Goal: Task Accomplishment & Management: Complete application form

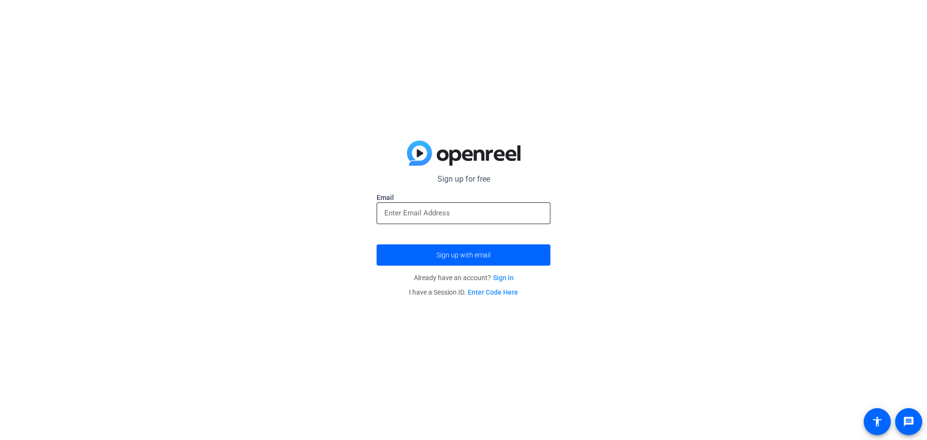
click at [412, 204] on div at bounding box center [463, 213] width 158 height 22
click at [428, 258] on span "submit" at bounding box center [463, 254] width 174 height 23
click at [429, 215] on input "email" at bounding box center [463, 213] width 158 height 12
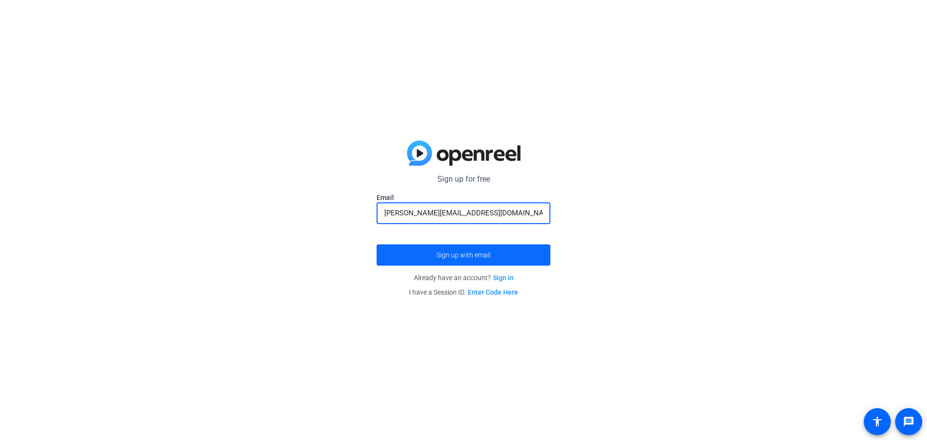
type input "[PERSON_NAME][EMAIL_ADDRESS][DOMAIN_NAME]"
click at [448, 249] on span "submit" at bounding box center [463, 254] width 174 height 23
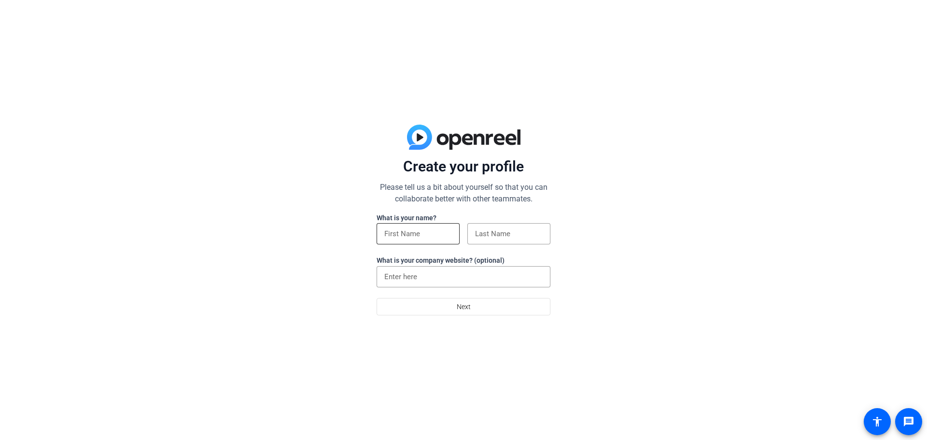
click at [429, 236] on input at bounding box center [418, 234] width 68 height 12
type input "[PERSON_NAME]"
click at [532, 238] on input at bounding box center [509, 234] width 68 height 12
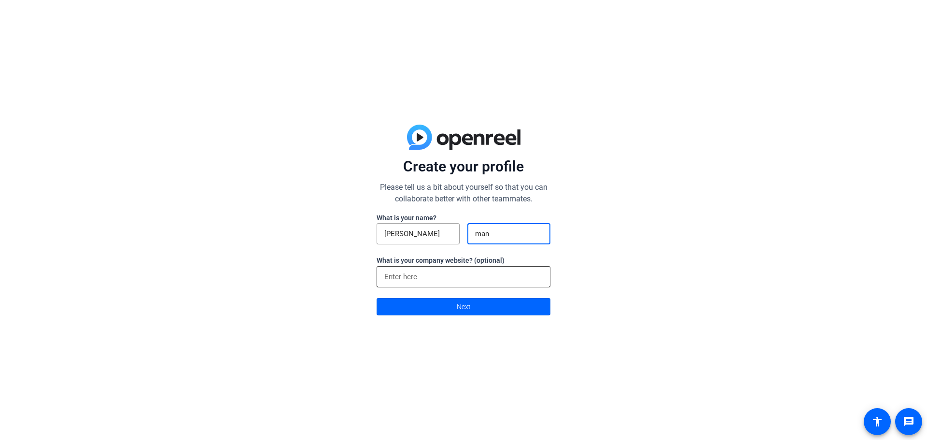
type input "man"
click at [417, 276] on input at bounding box center [463, 277] width 158 height 12
click at [423, 303] on span at bounding box center [463, 306] width 173 height 23
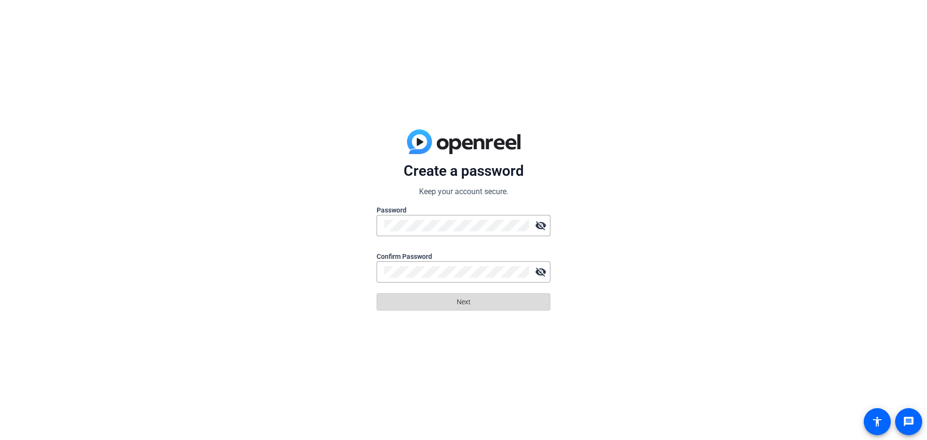
click at [459, 309] on span "Next" at bounding box center [464, 301] width 14 height 18
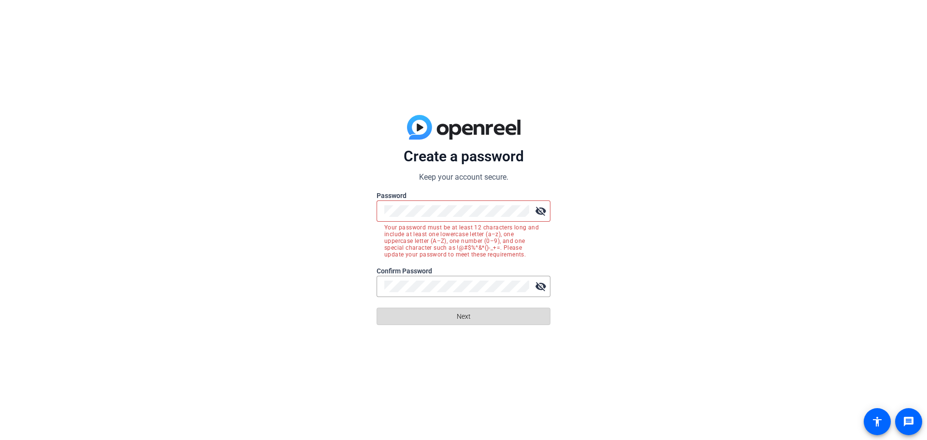
click at [487, 314] on span at bounding box center [463, 316] width 173 height 23
click at [456, 314] on span at bounding box center [463, 316] width 173 height 23
click at [542, 212] on mat-icon "visibility_off" at bounding box center [540, 210] width 19 height 19
drag, startPoint x: 541, startPoint y: 212, endPoint x: 534, endPoint y: 211, distance: 6.4
click at [540, 212] on mat-icon "visibility" at bounding box center [540, 210] width 19 height 19
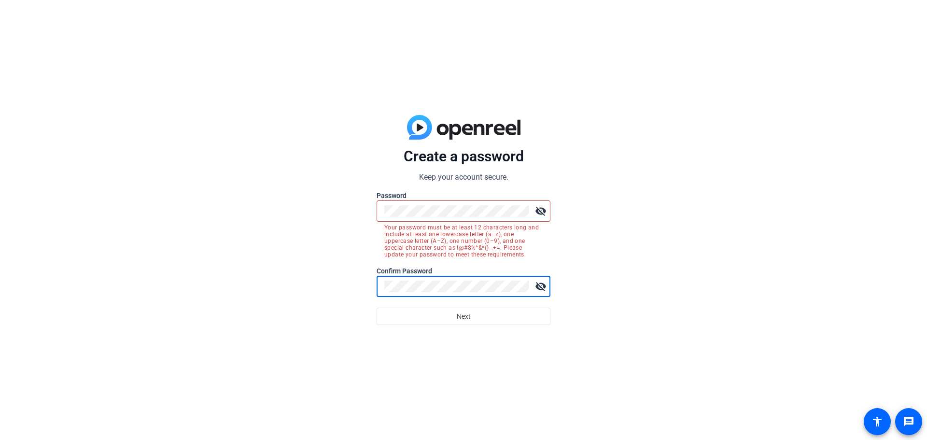
drag, startPoint x: 411, startPoint y: 204, endPoint x: 421, endPoint y: 204, distance: 10.6
click at [411, 204] on div at bounding box center [456, 210] width 145 height 21
click at [415, 198] on label "Password" at bounding box center [463, 196] width 174 height 10
click at [383, 209] on div "visibility_off" at bounding box center [463, 210] width 174 height 21
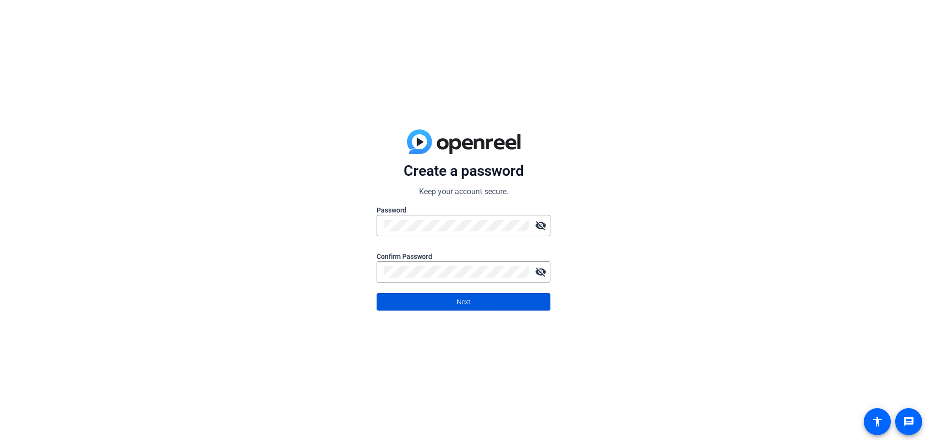
click at [400, 295] on span at bounding box center [463, 301] width 173 height 23
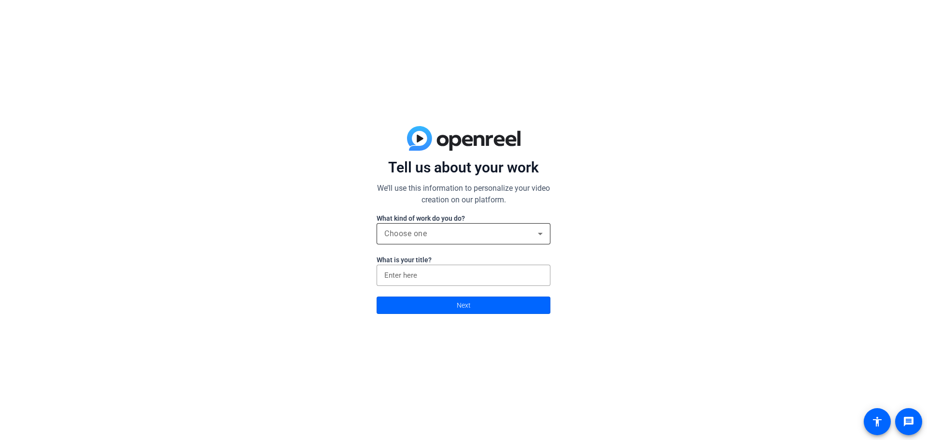
click at [413, 232] on span "Choose one" at bounding box center [405, 233] width 42 height 9
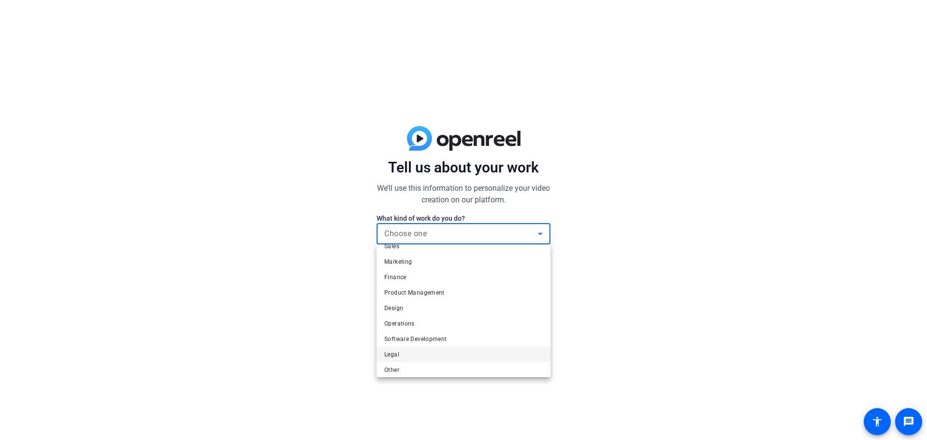
scroll to position [29, 0]
click at [416, 364] on mat-option "Other" at bounding box center [463, 365] width 174 height 15
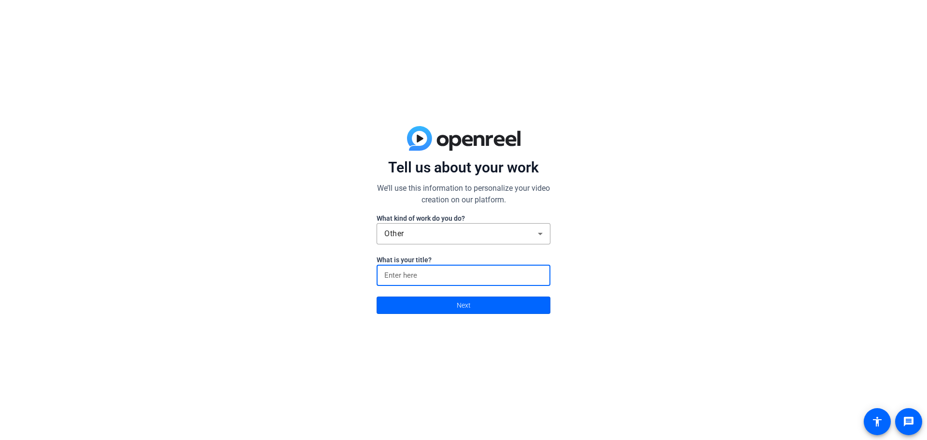
click at [411, 276] on input at bounding box center [463, 275] width 158 height 12
type input "[PERSON_NAME]"
click at [411, 308] on span at bounding box center [463, 304] width 173 height 23
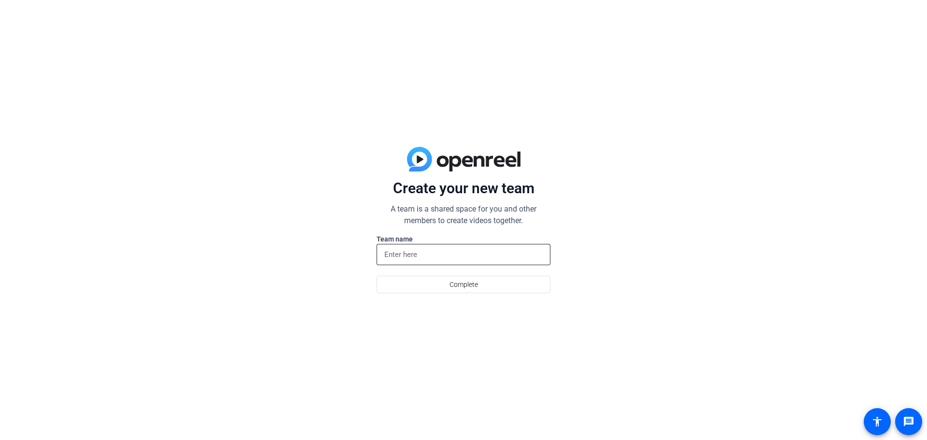
click at [403, 249] on input at bounding box center [463, 255] width 158 height 12
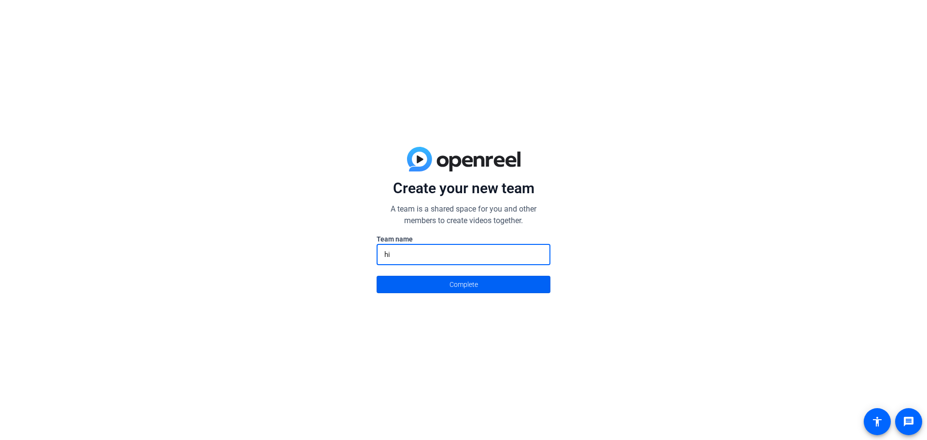
type input "hi"
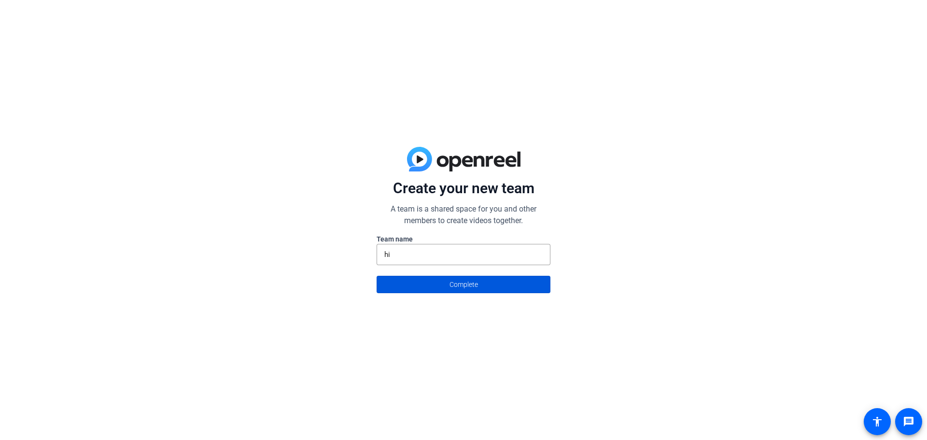
click at [422, 284] on span at bounding box center [463, 284] width 173 height 23
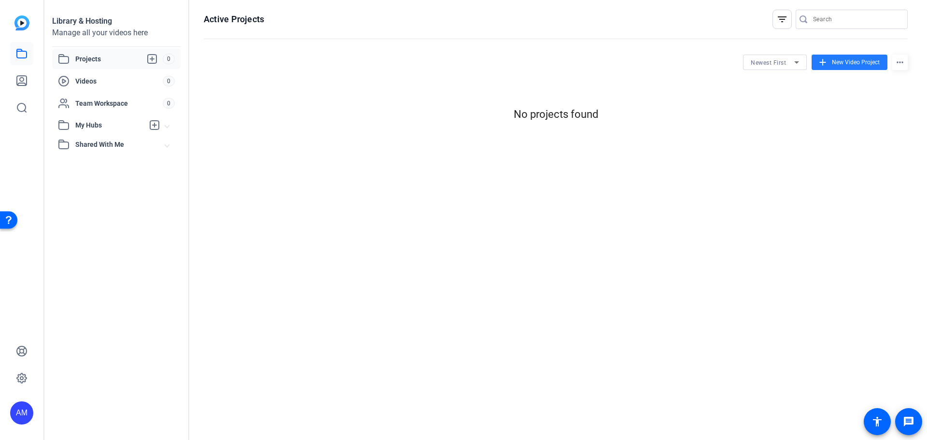
click at [854, 58] on span "New Video Project" at bounding box center [856, 62] width 48 height 9
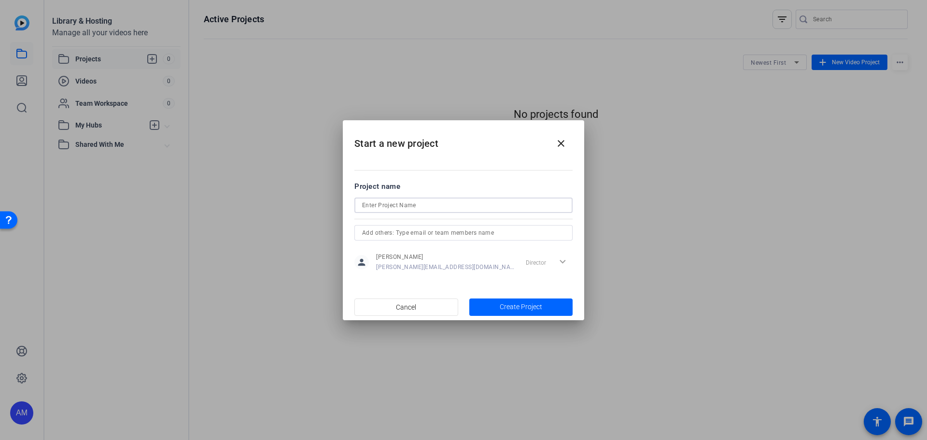
click at [404, 200] on input at bounding box center [463, 205] width 203 height 12
type input "hi"
click at [519, 308] on span "Create Project" at bounding box center [521, 307] width 42 height 10
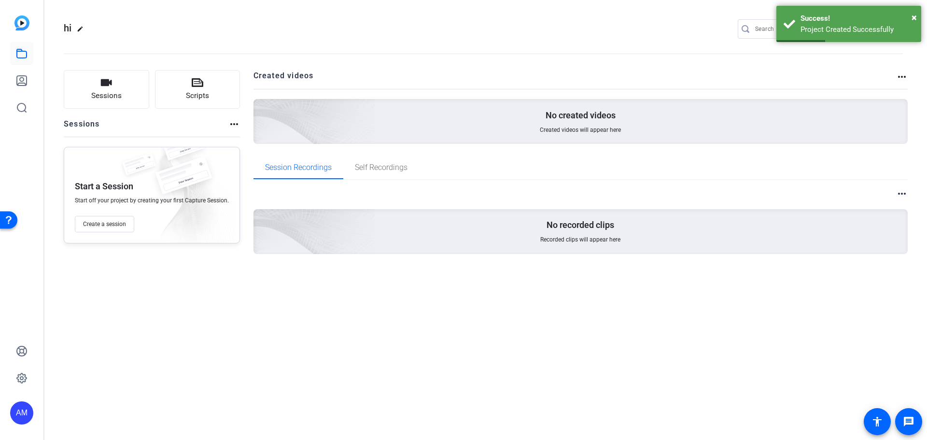
click at [386, 120] on div "No created videos Created videos will appear here" at bounding box center [580, 121] width 654 height 45
click at [355, 169] on span "Self Recordings" at bounding box center [381, 168] width 53 height 8
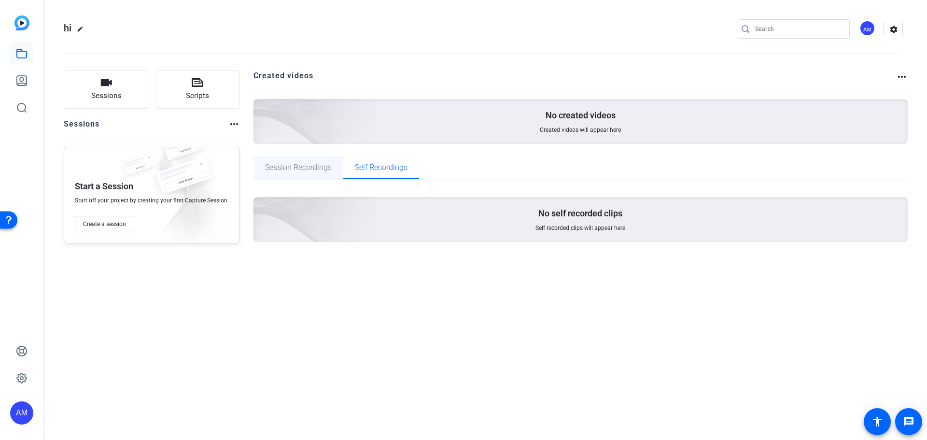
drag, startPoint x: 308, startPoint y: 170, endPoint x: 296, endPoint y: 172, distance: 11.8
click at [307, 170] on span "Session Recordings" at bounding box center [298, 168] width 67 height 8
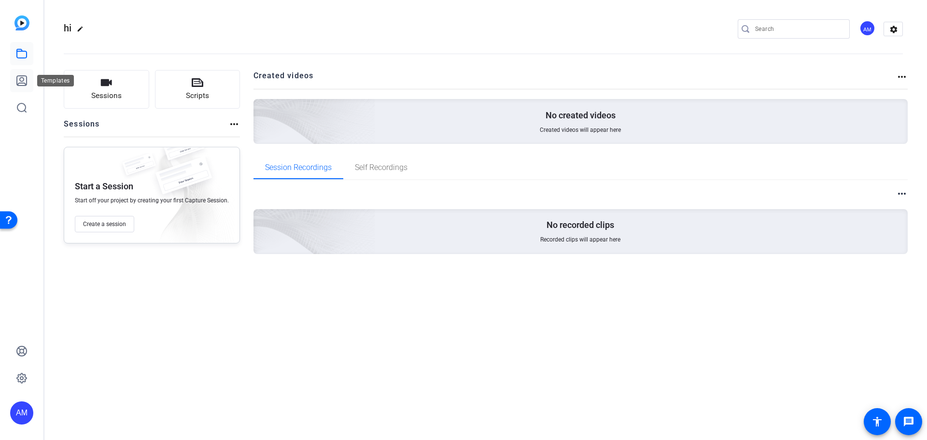
click at [18, 79] on icon at bounding box center [22, 81] width 12 height 12
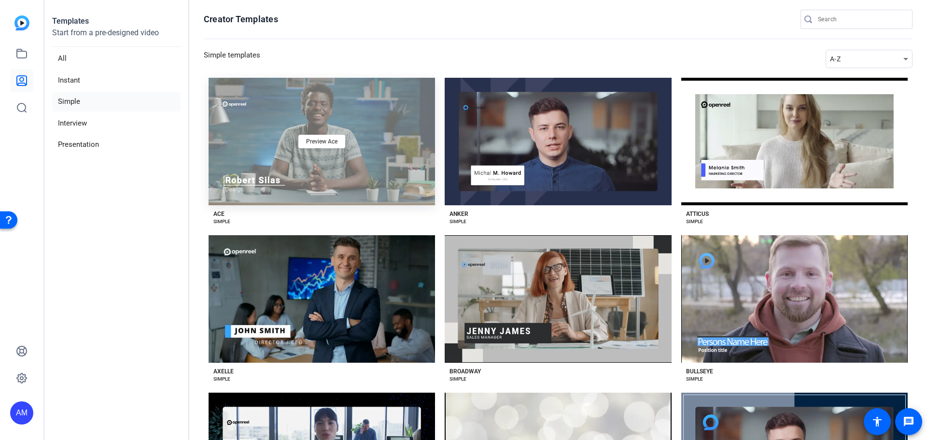
click at [392, 128] on div "Preview Ace" at bounding box center [322, 141] width 226 height 127
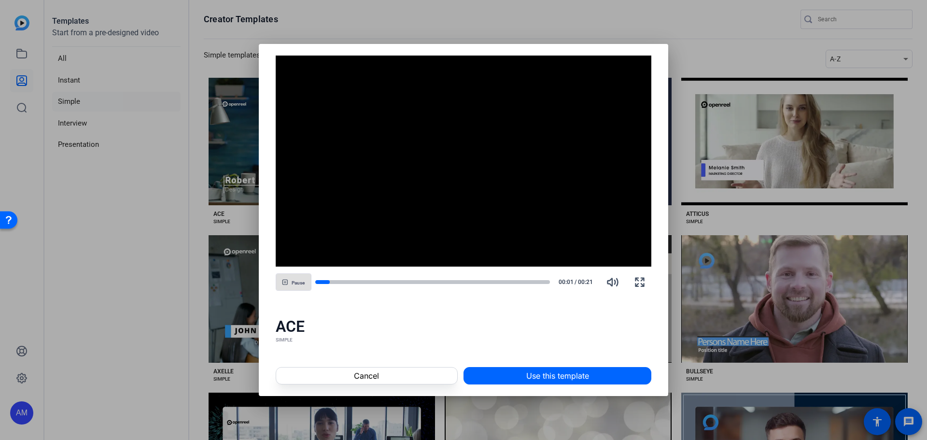
click at [515, 372] on span at bounding box center [557, 375] width 187 height 23
